Goal: Obtain resource: Download file/media

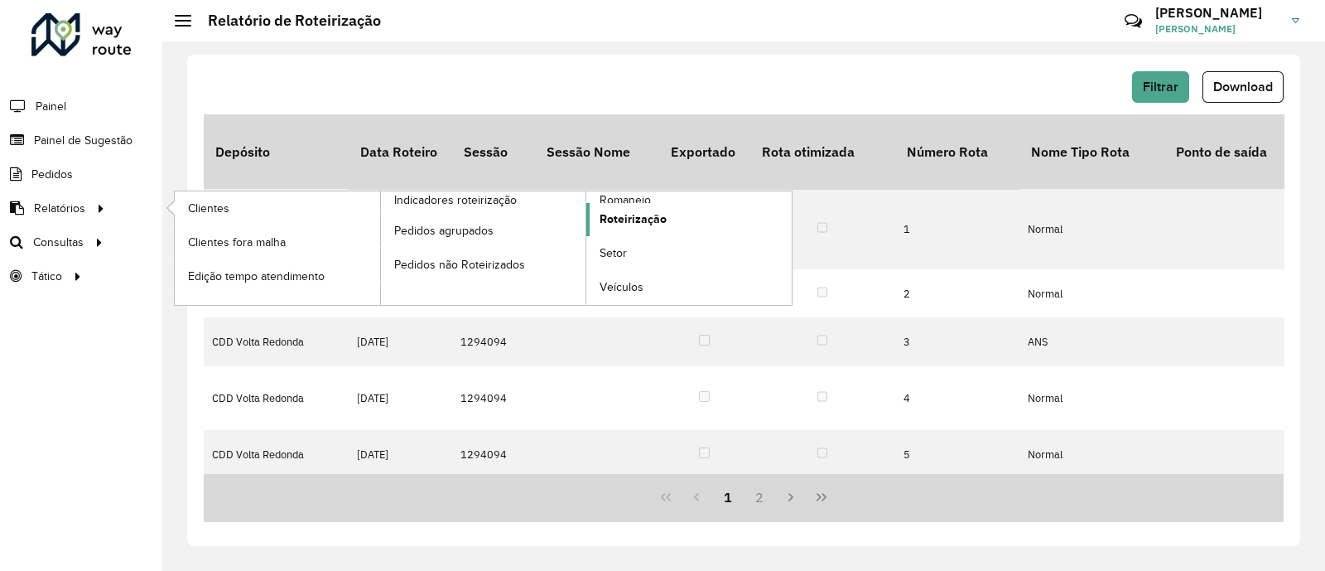
click at [627, 221] on span "Roteirização" at bounding box center [633, 218] width 67 height 17
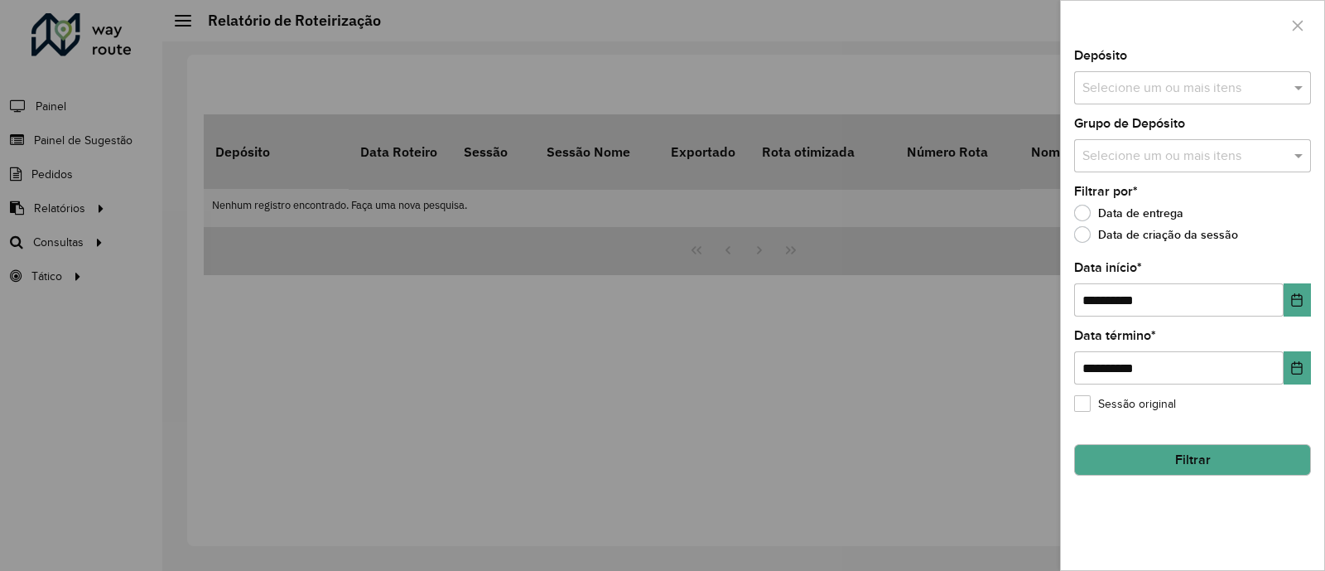
click at [1114, 76] on div "Selecione um ou mais itens" at bounding box center [1192, 87] width 237 height 33
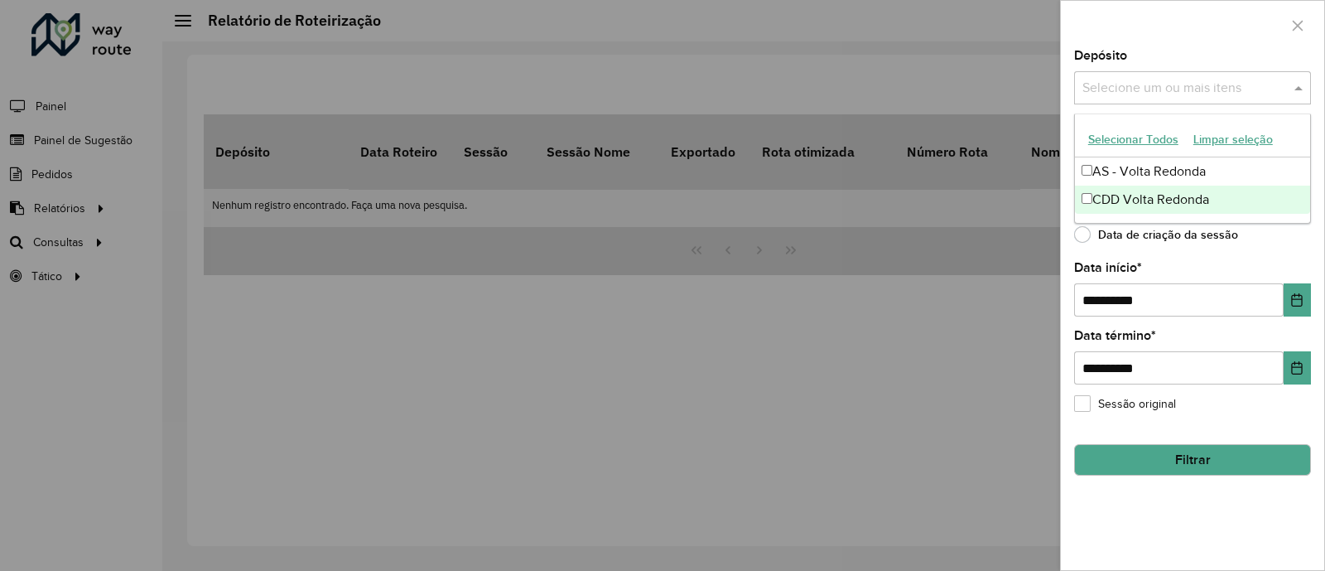
click at [1134, 190] on div "CDD Volta Redonda" at bounding box center [1192, 199] width 235 height 28
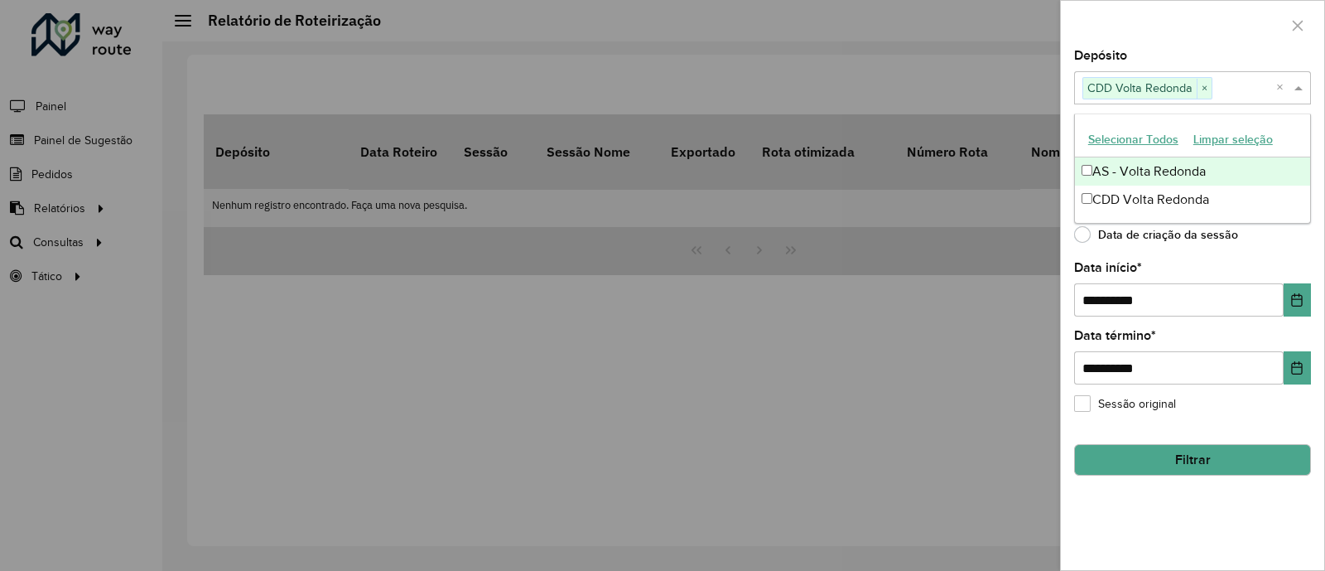
click at [1191, 53] on div "Depósito Selecione um ou mais itens CDD Volta Redonda × ×" at bounding box center [1192, 77] width 237 height 55
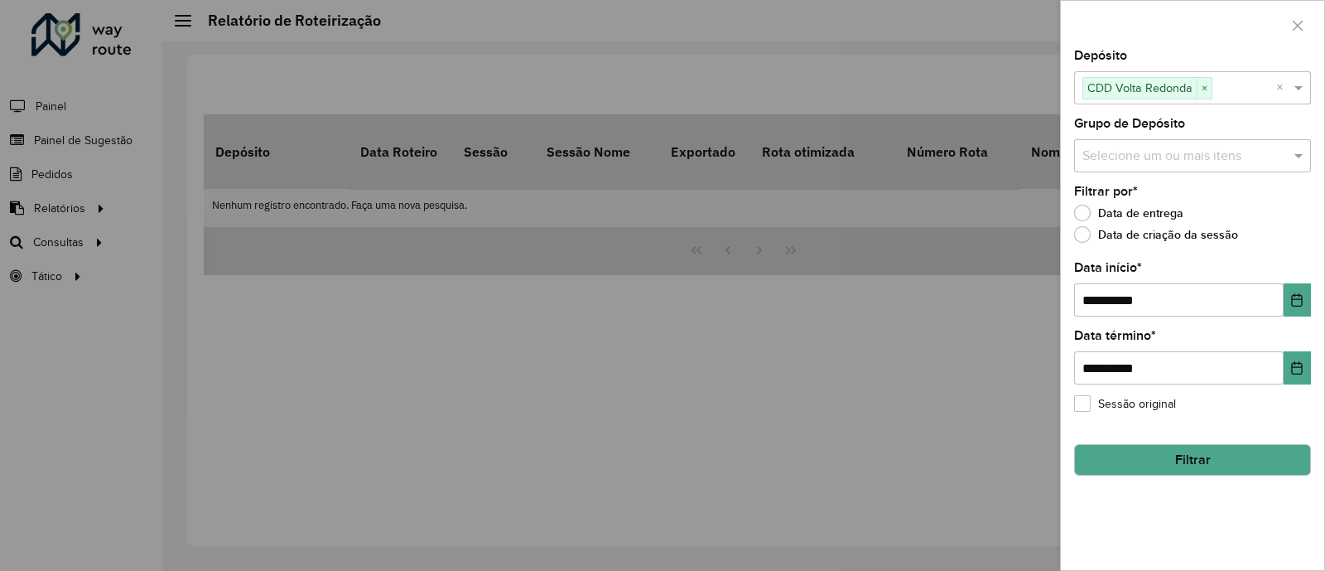
click at [1173, 157] on input "text" at bounding box center [1184, 157] width 212 height 20
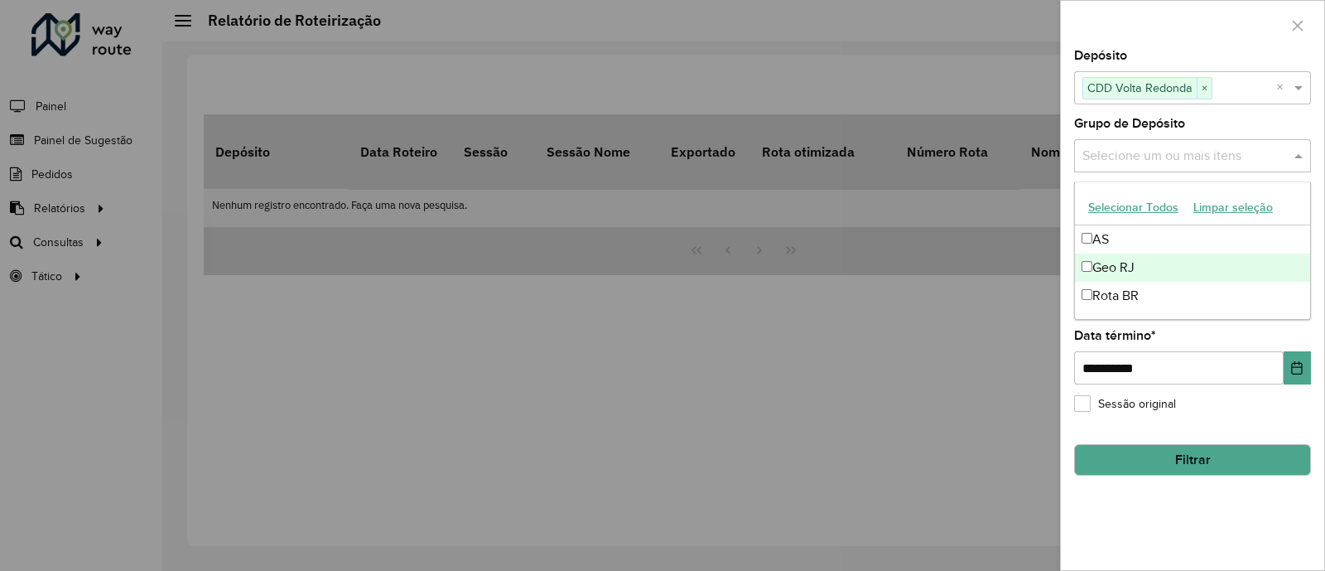
drag, startPoint x: 1129, startPoint y: 267, endPoint x: 1129, endPoint y: 258, distance: 9.1
click at [1129, 267] on div "Geo RJ" at bounding box center [1192, 267] width 235 height 28
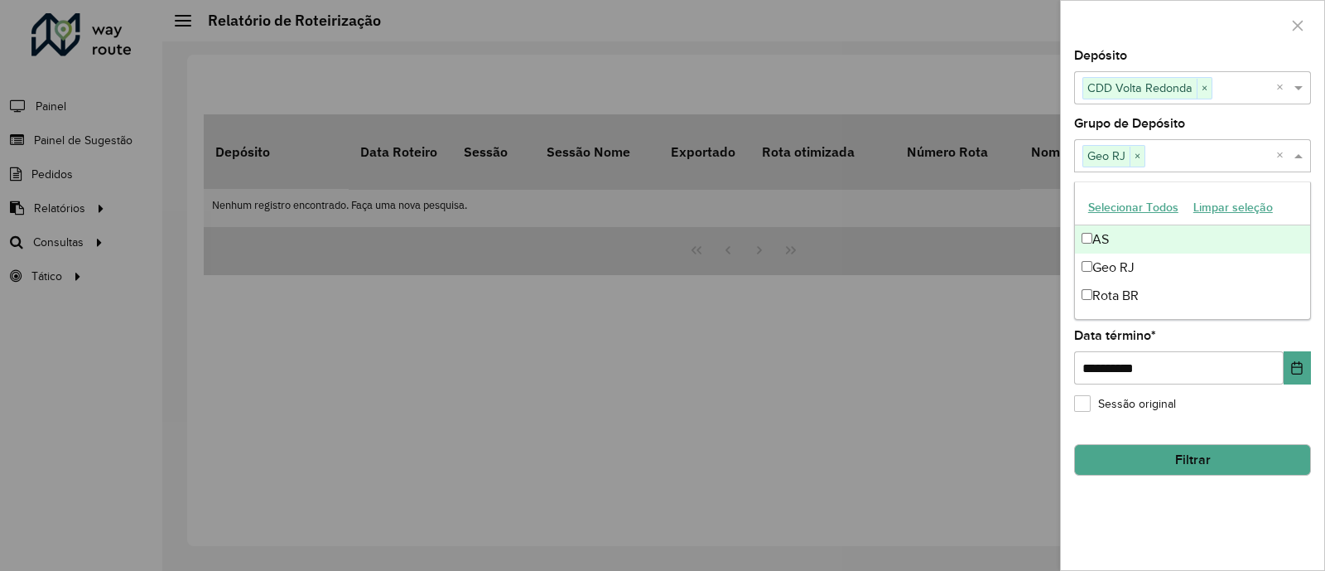
click at [1163, 51] on div "Depósito Selecione um ou mais itens CDD Volta Redonda × ×" at bounding box center [1192, 77] width 237 height 55
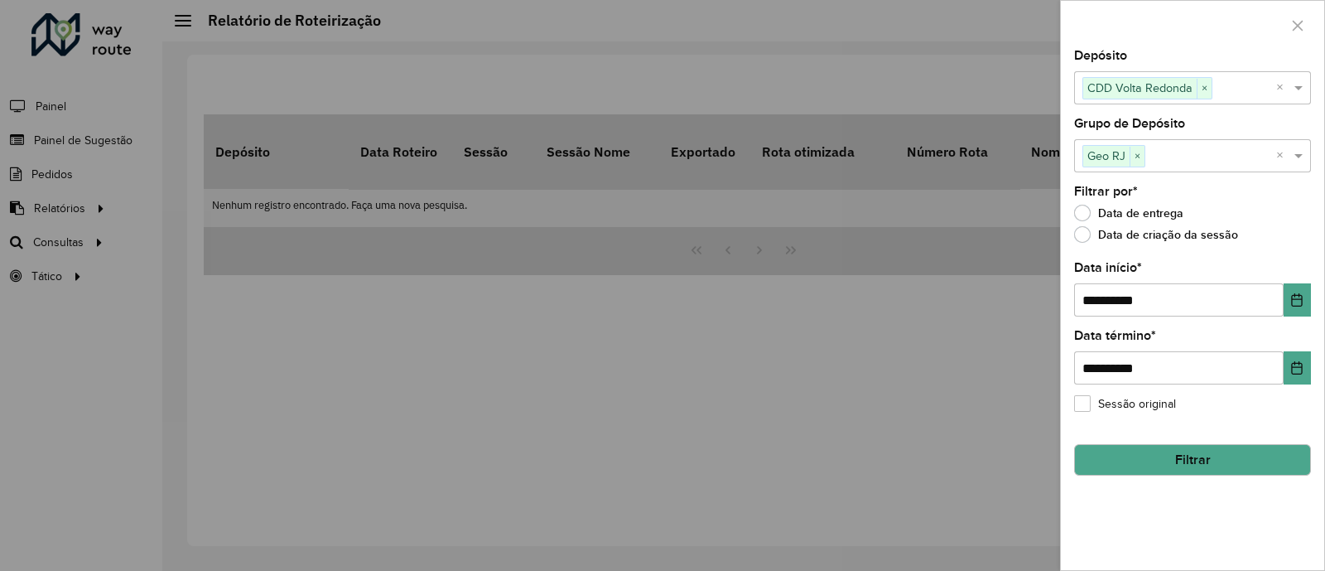
click at [1173, 461] on button "Filtrar" at bounding box center [1192, 459] width 237 height 31
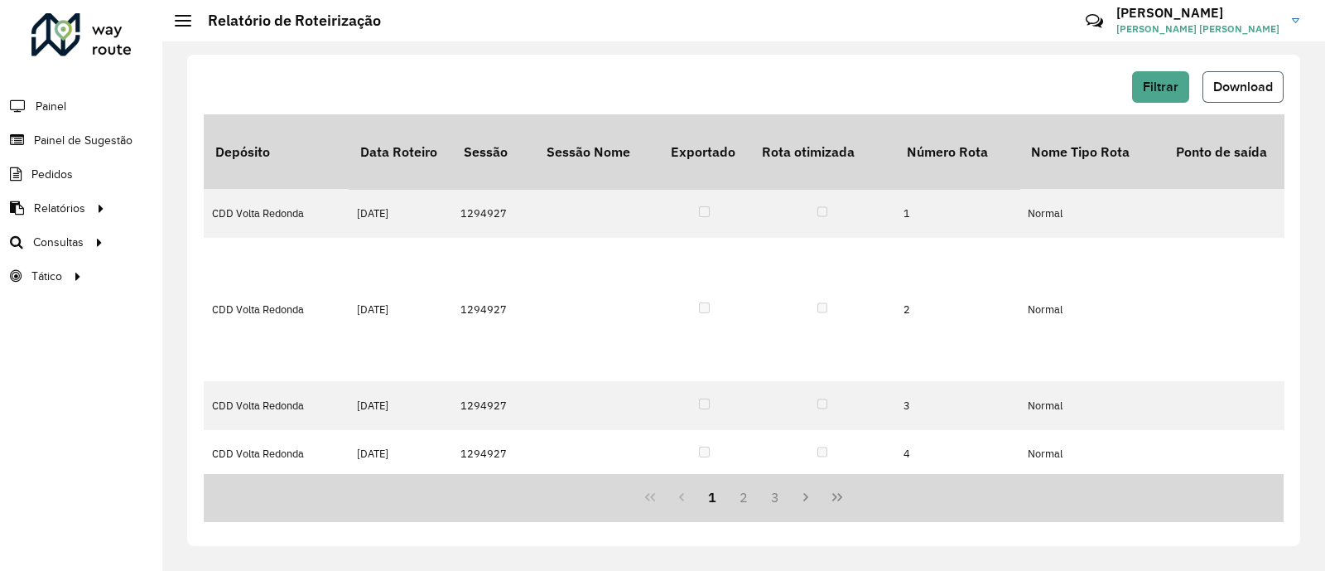
click at [1238, 84] on span "Download" at bounding box center [1243, 86] width 60 height 14
